Goal: Task Accomplishment & Management: Use online tool/utility

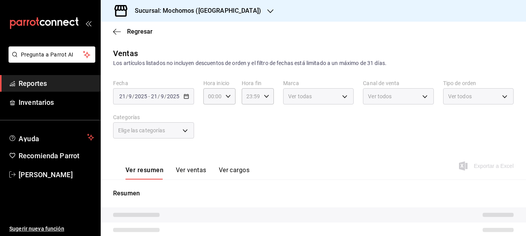
type input "06:00"
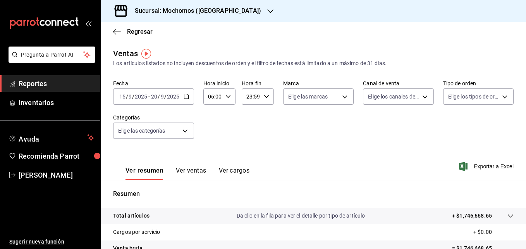
click at [38, 83] on span "Reportes" at bounding box center [57, 83] width 76 height 10
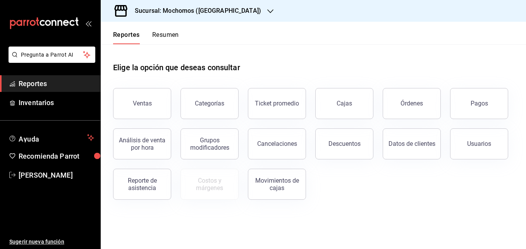
click at [196, 10] on h3 "Sucursal: Mochomos ([GEOGRAPHIC_DATA])" at bounding box center [195, 10] width 132 height 9
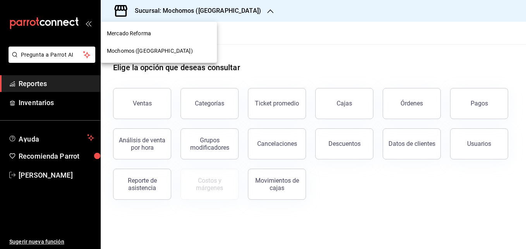
click at [196, 10] on div at bounding box center [263, 124] width 526 height 249
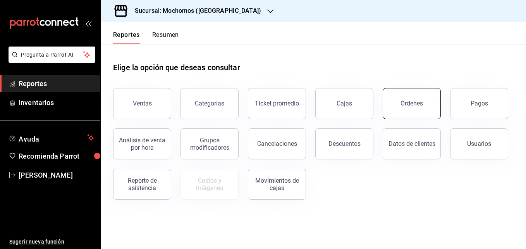
click at [401, 101] on button "Órdenes" at bounding box center [412, 103] width 58 height 31
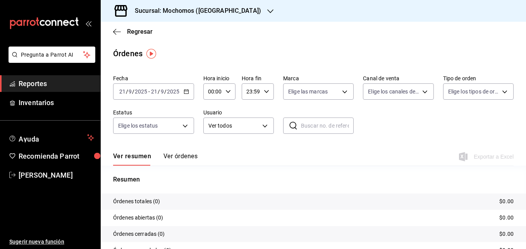
click at [60, 82] on span "Reportes" at bounding box center [57, 83] width 76 height 10
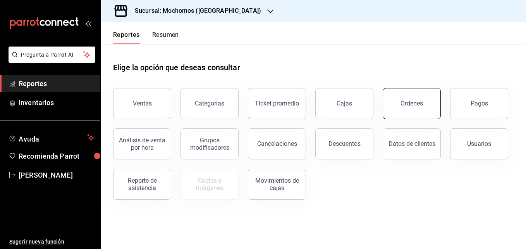
click at [424, 107] on button "Órdenes" at bounding box center [412, 103] width 58 height 31
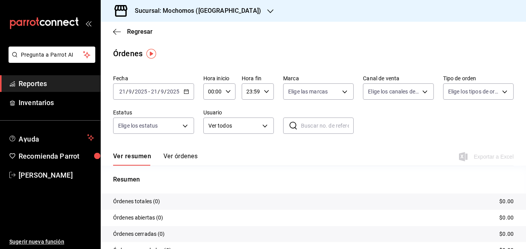
click at [184, 96] on div "[DATE] [DATE] - [DATE] [DATE]" at bounding box center [153, 91] width 81 height 16
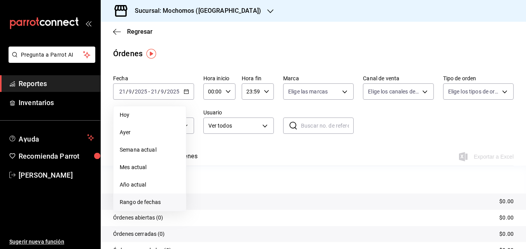
click at [156, 203] on span "Rango de fechas" at bounding box center [150, 202] width 60 height 8
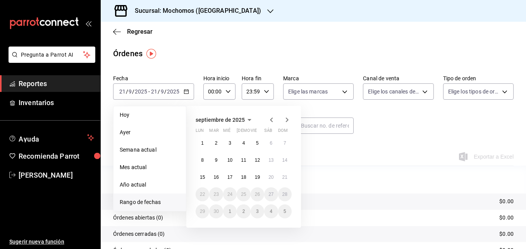
click at [270, 121] on icon "button" at bounding box center [271, 119] width 9 height 9
click at [233, 206] on button "27" at bounding box center [230, 211] width 14 height 14
click at [242, 210] on abbr "28" at bounding box center [243, 210] width 5 height 5
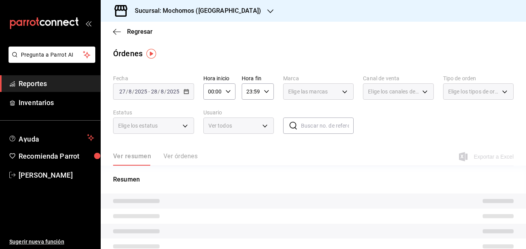
click at [224, 95] on div "00:00 Hora inicio" at bounding box center [219, 91] width 32 height 16
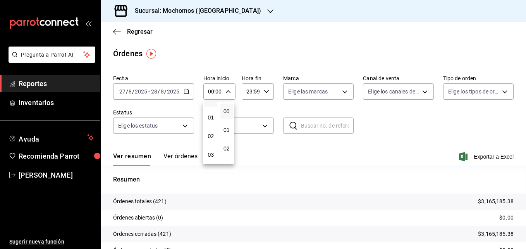
scroll to position [13, 0]
click at [209, 153] on span "03" at bounding box center [210, 154] width 3 height 6
type input "03:00"
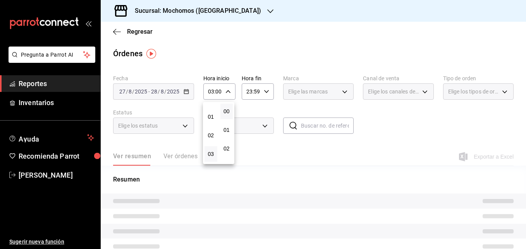
click at [251, 91] on div at bounding box center [263, 124] width 526 height 249
click at [251, 91] on input "23:59" at bounding box center [251, 91] width 19 height 15
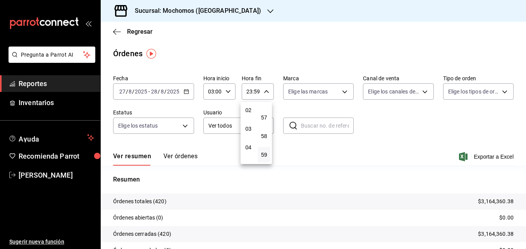
scroll to position [37, 0]
click at [249, 130] on span "03" at bounding box center [248, 130] width 3 height 6
type input "03:59"
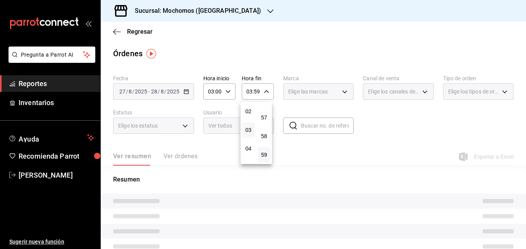
click at [357, 71] on div at bounding box center [263, 124] width 526 height 249
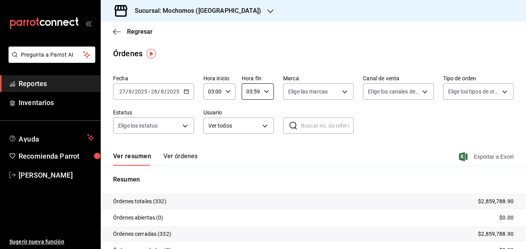
click at [475, 159] on span "Exportar a Excel" at bounding box center [487, 156] width 53 height 9
